Goal: Information Seeking & Learning: Learn about a topic

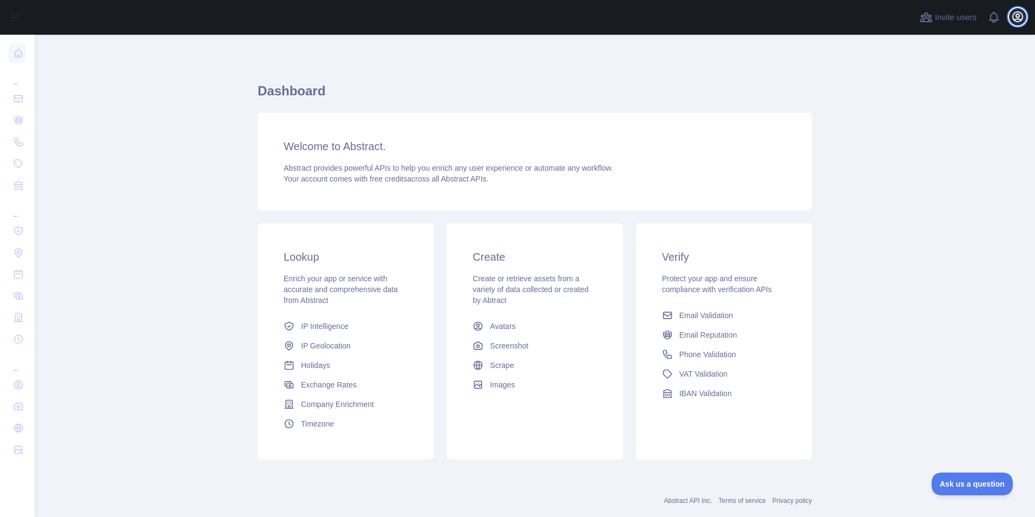
click at [1014, 17] on icon "button" at bounding box center [1018, 17] width 10 height 10
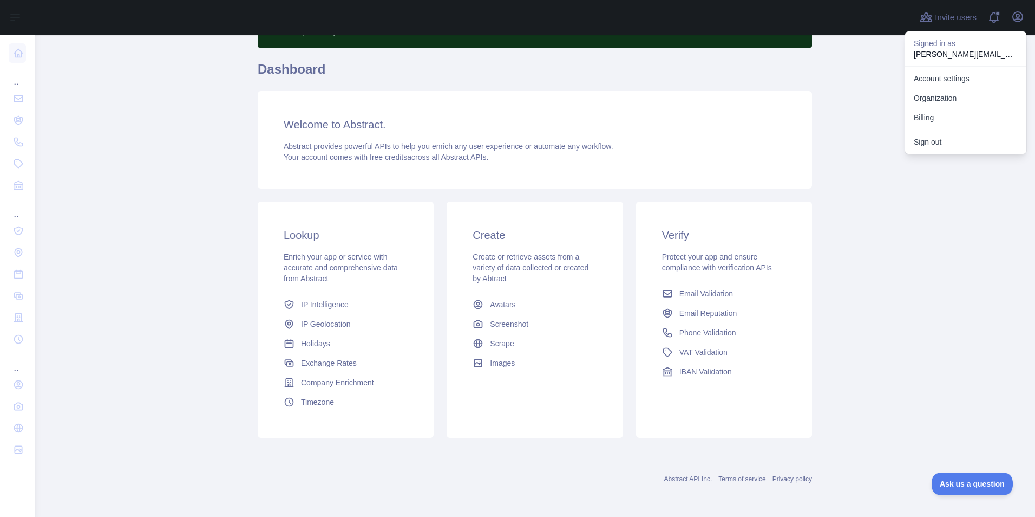
scroll to position [73, 0]
click at [1019, 18] on icon "button" at bounding box center [1018, 16] width 13 height 13
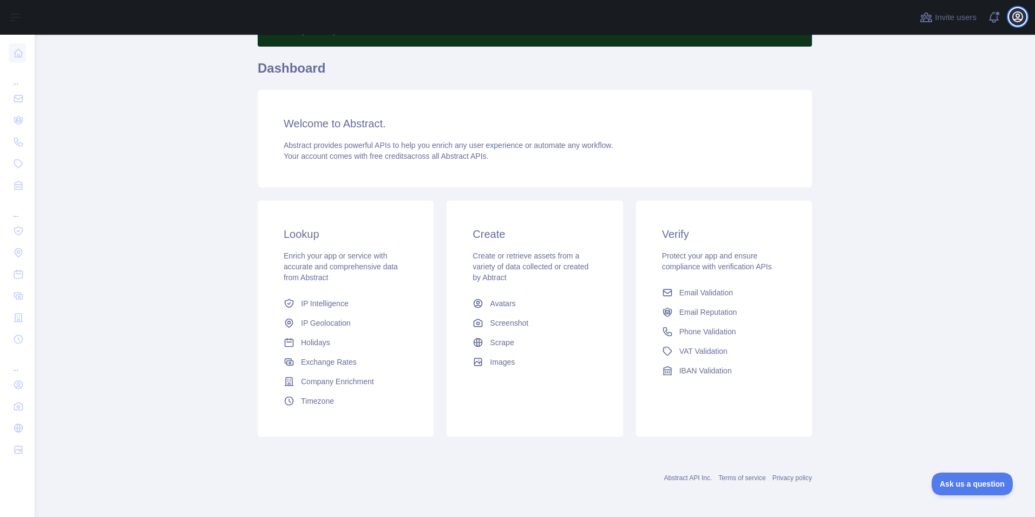
click at [1017, 18] on icon "button" at bounding box center [1018, 16] width 13 height 13
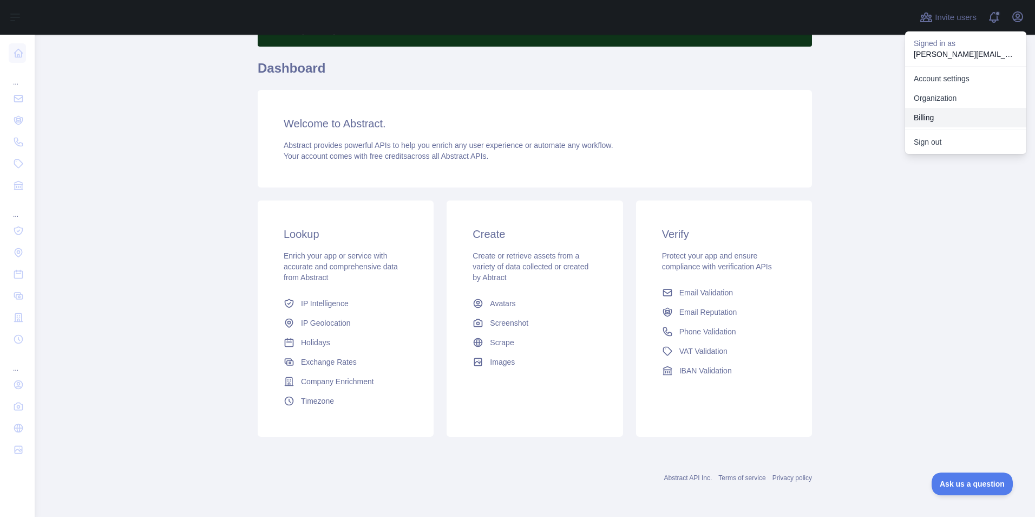
click at [927, 117] on button "Billing" at bounding box center [966, 117] width 121 height 19
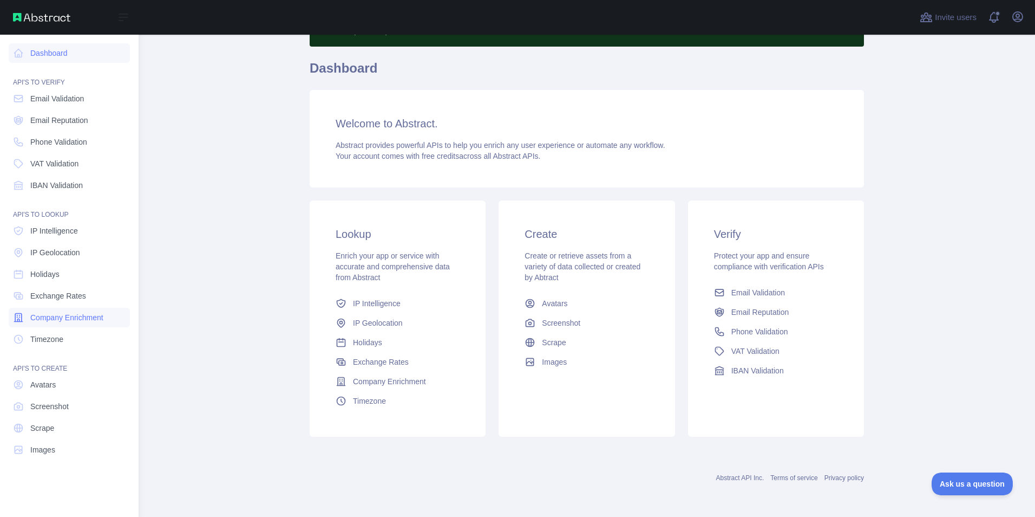
click at [63, 316] on span "Company Enrichment" at bounding box center [66, 317] width 73 height 11
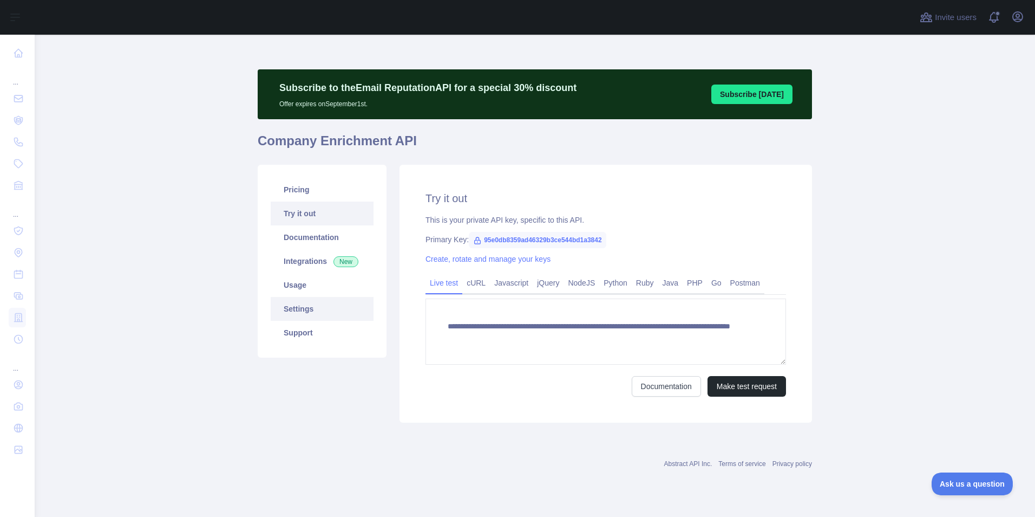
click at [299, 303] on link "Settings" at bounding box center [322, 309] width 103 height 24
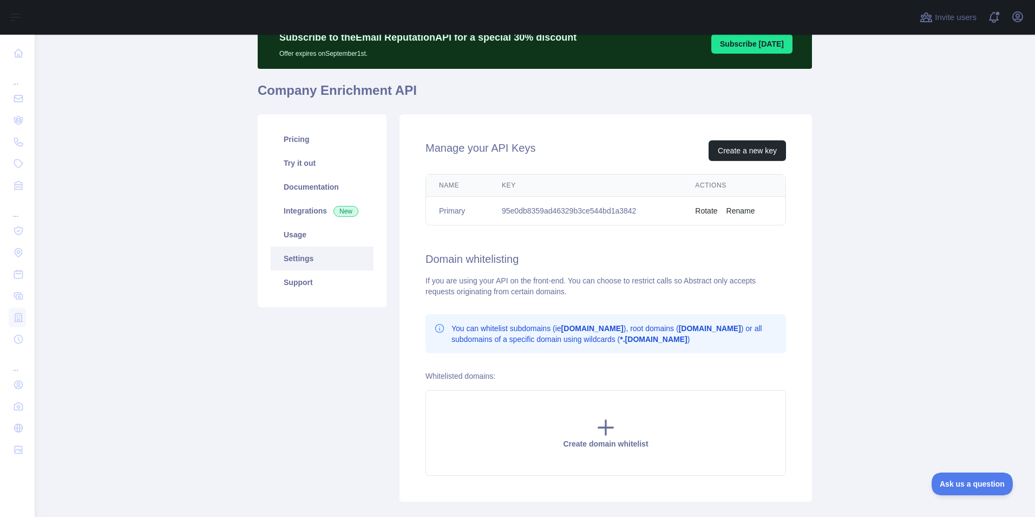
scroll to position [54, 0]
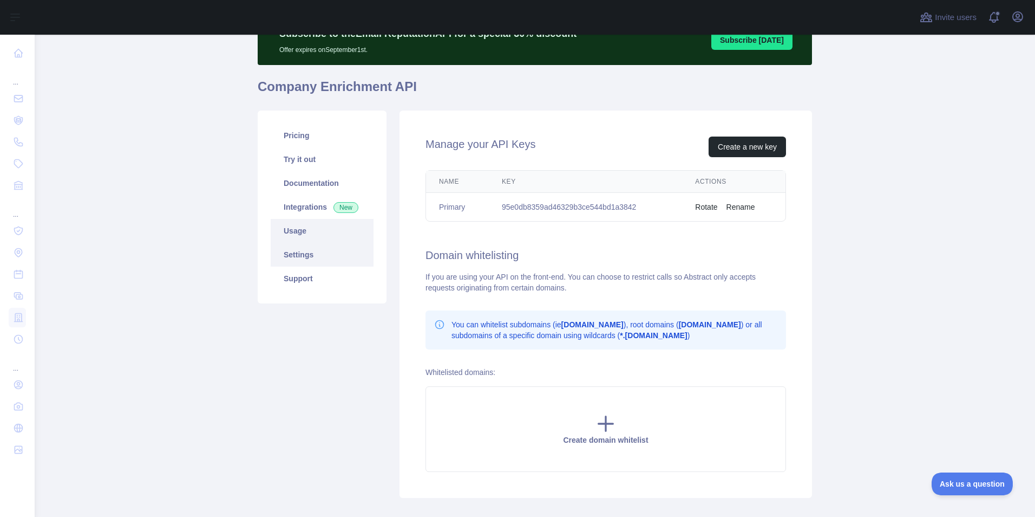
click at [291, 237] on link "Usage" at bounding box center [322, 231] width 103 height 24
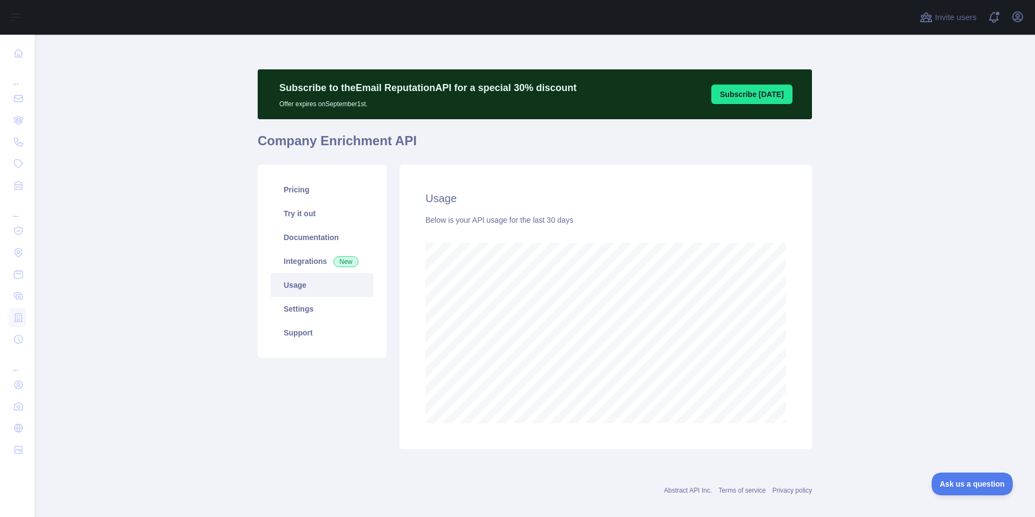
scroll to position [482, 993]
click at [297, 233] on link "Documentation" at bounding box center [322, 237] width 103 height 24
click at [283, 307] on link "Settings" at bounding box center [322, 309] width 103 height 24
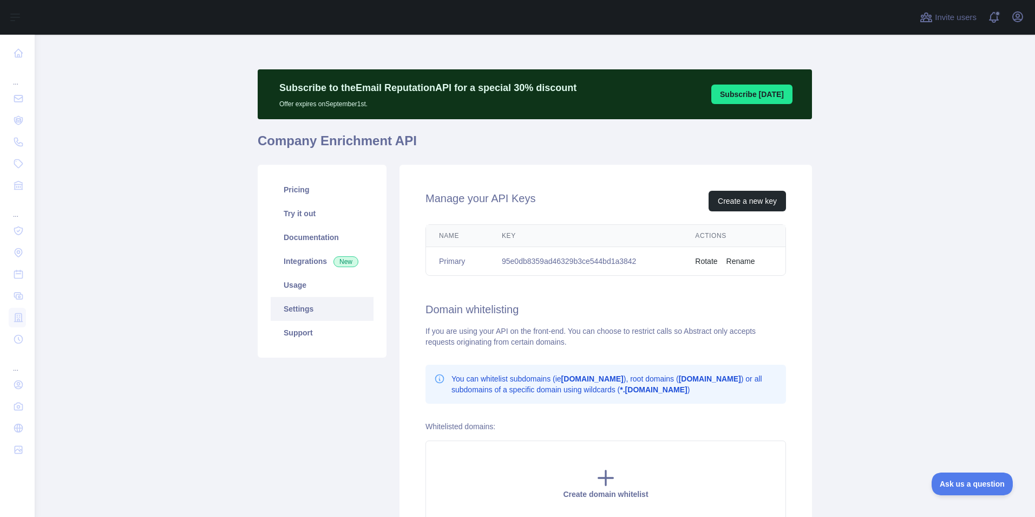
click at [282, 308] on link "Settings" at bounding box center [322, 309] width 103 height 24
click at [291, 284] on link "Usage" at bounding box center [322, 285] width 103 height 24
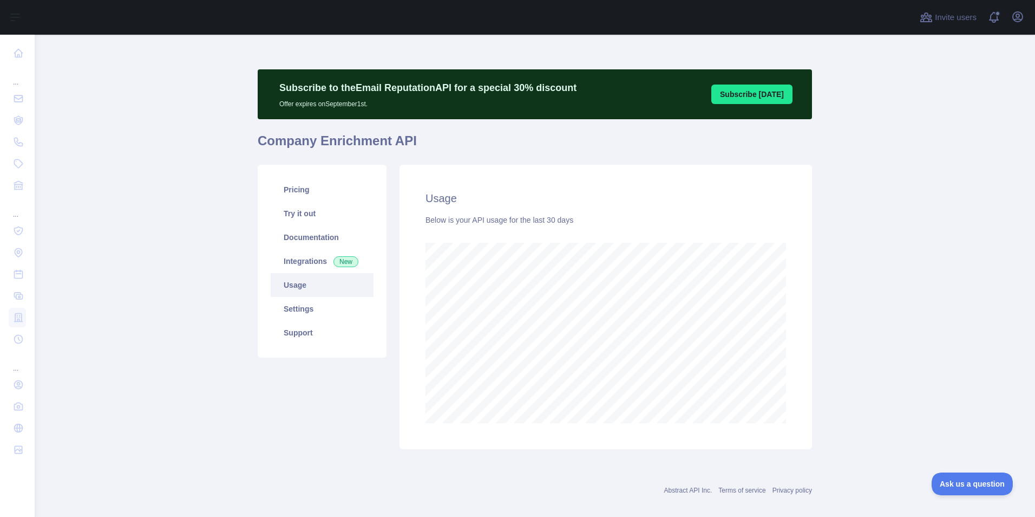
scroll to position [482, 993]
click at [296, 238] on link "Documentation" at bounding box center [322, 237] width 103 height 24
click at [308, 212] on link "Try it out" at bounding box center [322, 213] width 103 height 24
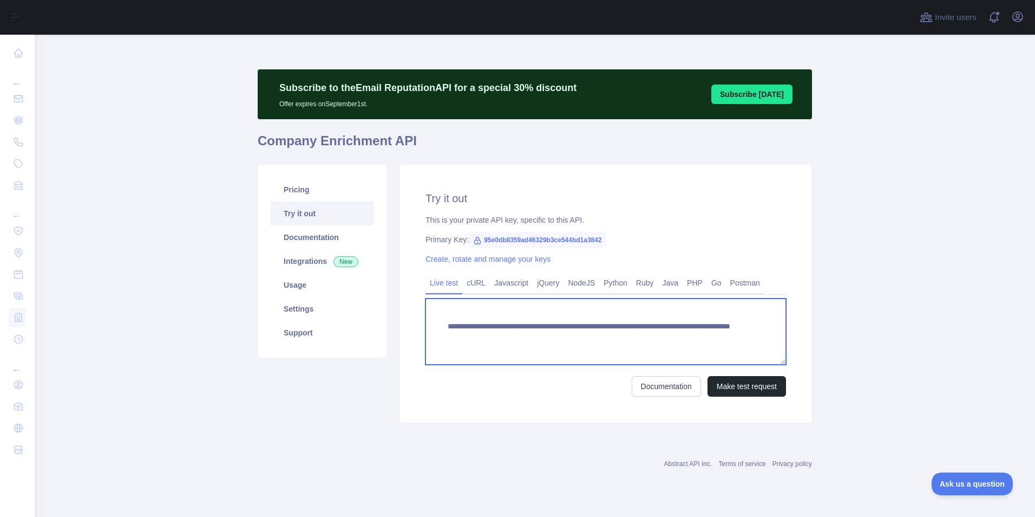
drag, startPoint x: 608, startPoint y: 339, endPoint x: 478, endPoint y: 331, distance: 129.7
click at [478, 331] on textarea "**********" at bounding box center [606, 331] width 361 height 66
